Goal: Transaction & Acquisition: Purchase product/service

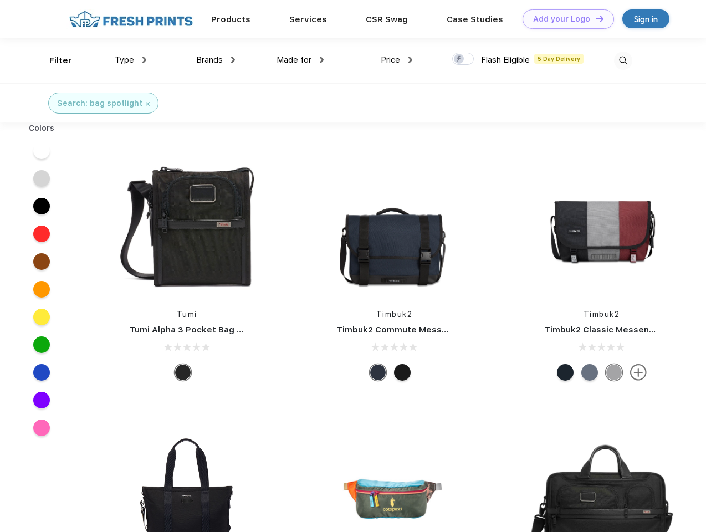
click at [564, 19] on link "Add your Logo Design Tool" at bounding box center [567, 18] width 91 height 19
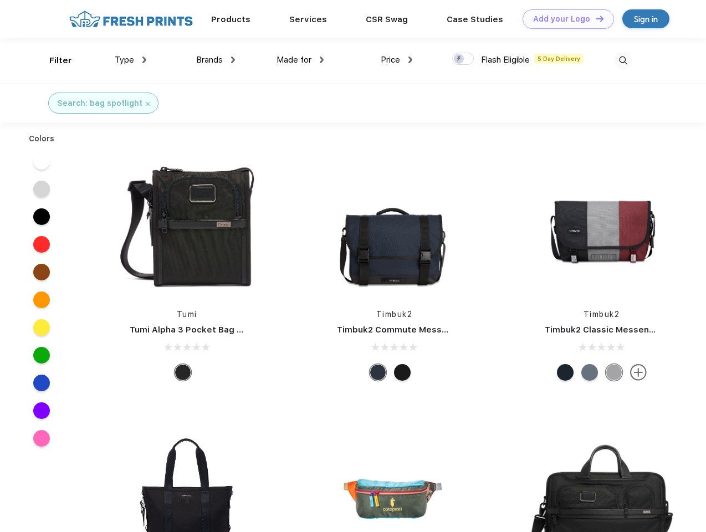
click at [0, 0] on div "Design Tool" at bounding box center [0, 0] width 0 height 0
click at [594, 18] on link "Add your Logo Design Tool" at bounding box center [567, 18] width 91 height 19
click at [53, 60] on div "Filter" at bounding box center [60, 60] width 23 height 13
click at [131, 60] on span "Type" at bounding box center [124, 60] width 19 height 10
click at [215, 60] on span "Brands" at bounding box center [209, 60] width 27 height 10
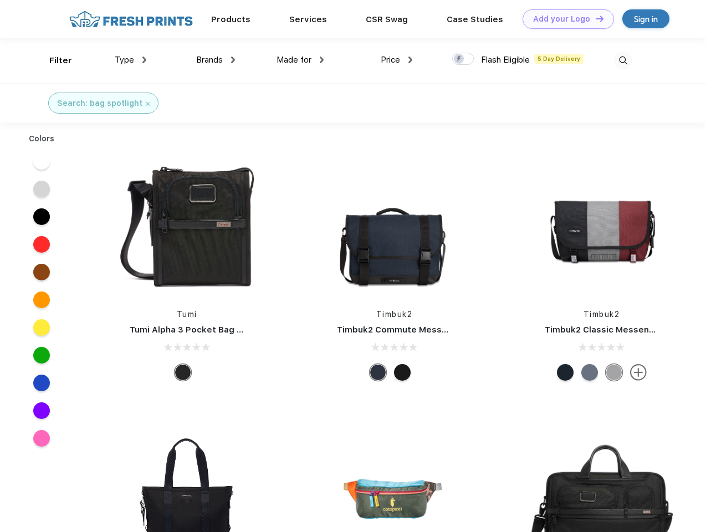
click at [300, 60] on span "Made for" at bounding box center [293, 60] width 35 height 10
click at [397, 60] on span "Price" at bounding box center [389, 60] width 19 height 10
click at [463, 59] on div at bounding box center [463, 59] width 22 height 12
click at [459, 59] on input "checkbox" at bounding box center [455, 55] width 7 height 7
click at [622, 60] on img at bounding box center [623, 61] width 18 height 18
